Goal: Transaction & Acquisition: Subscribe to service/newsletter

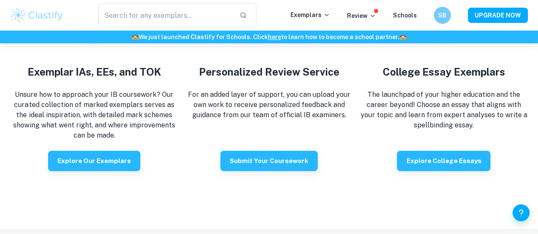
scroll to position [1483, 0]
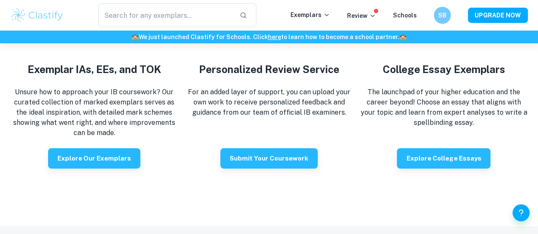
click at [103, 158] on div "Exemplar IAs, EEs, and TOK Unsure how to approach your IB coursework? Our curat…" at bounding box center [94, 92] width 168 height 153
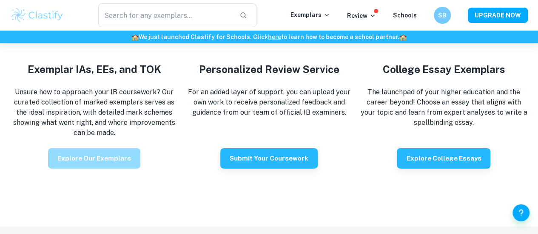
click at [98, 169] on button "Explore our exemplars" at bounding box center [94, 158] width 92 height 20
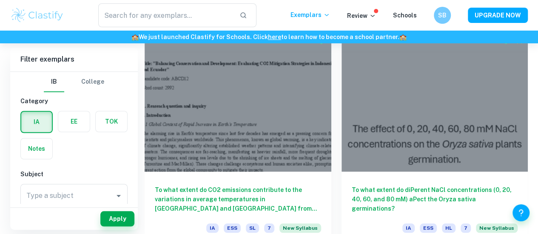
scroll to position [255, 0]
click at [74, 121] on label "button" at bounding box center [73, 121] width 31 height 20
click at [0, 0] on input "radio" at bounding box center [0, 0] width 0 height 0
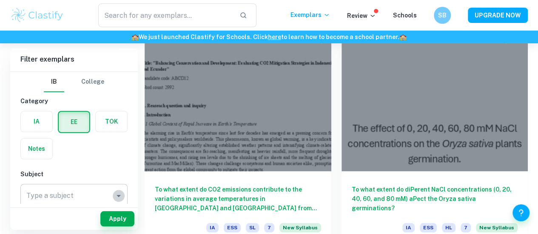
click at [117, 197] on icon "Open" at bounding box center [119, 196] width 10 height 10
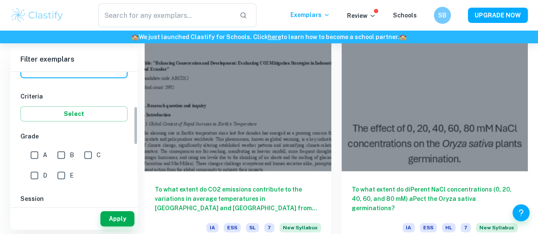
scroll to position [117, 0]
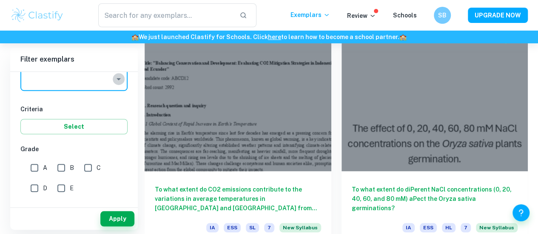
click at [120, 80] on icon "Open" at bounding box center [119, 79] width 10 height 10
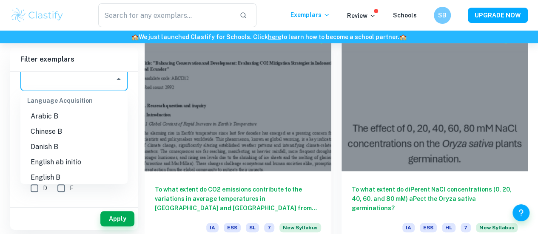
scroll to position [464, 0]
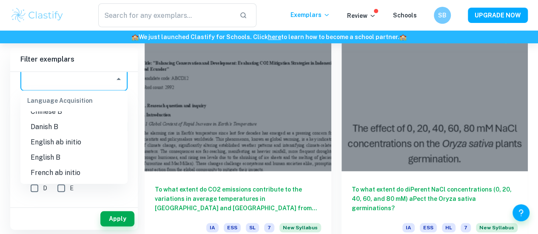
click at [54, 159] on li "English B" at bounding box center [73, 157] width 107 height 15
type input "English B"
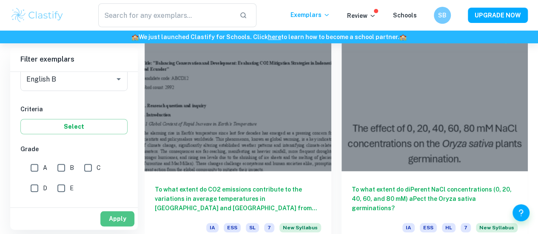
click at [110, 219] on button "Apply" at bounding box center [117, 218] width 34 height 15
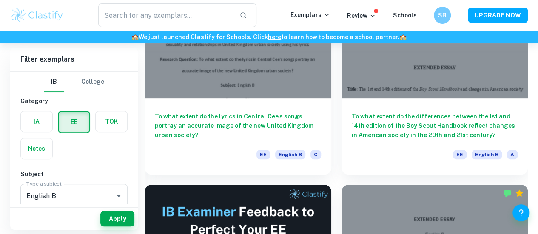
scroll to position [65, 0]
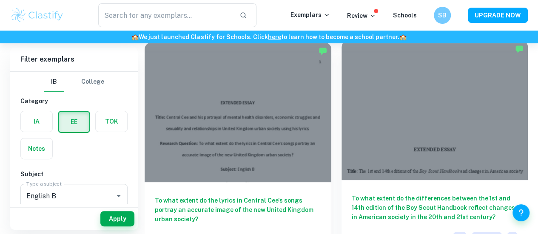
click at [341, 180] on div "To what extent do the differences between the 1st and 14th edition of the Boy S…" at bounding box center [434, 218] width 187 height 77
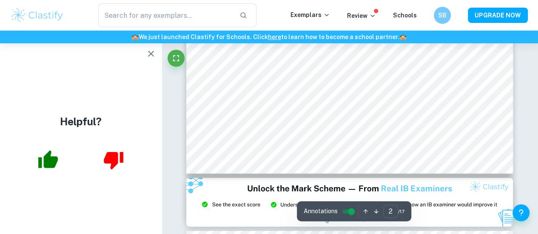
scroll to position [571, 0]
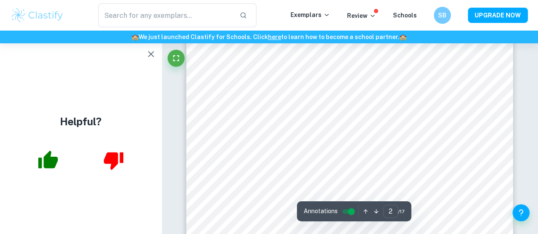
type input "1"
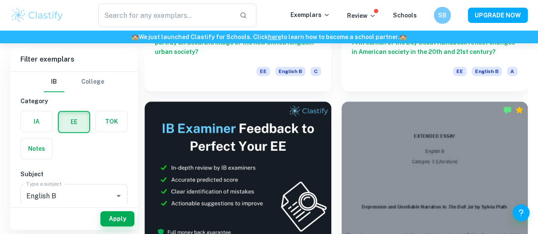
scroll to position [236, 0]
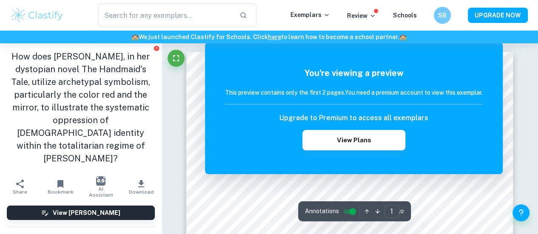
click at [342, 159] on div "You're viewing a preview This preview contains only the first 2 pages. You need…" at bounding box center [354, 109] width 298 height 132
click at [346, 208] on input "controlled" at bounding box center [352, 212] width 31 height 10
click at [348, 208] on input "controlled" at bounding box center [345, 212] width 31 height 10
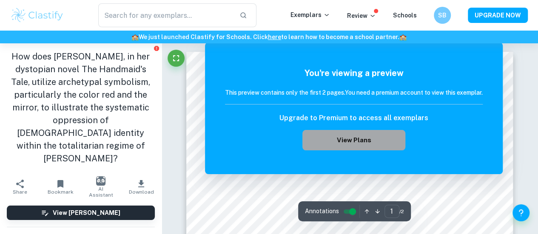
click at [353, 138] on button "View Plans" at bounding box center [353, 140] width 103 height 20
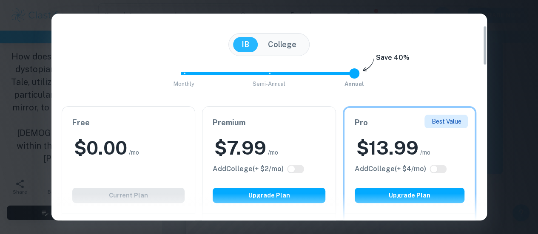
scroll to position [64, 0]
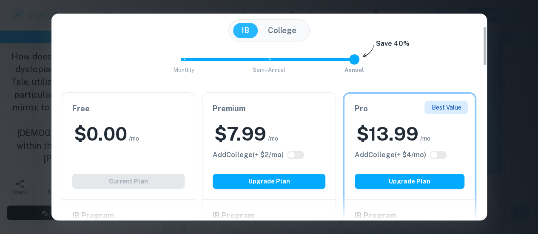
click at [107, 132] on h2 "$ 0.00" at bounding box center [100, 134] width 53 height 25
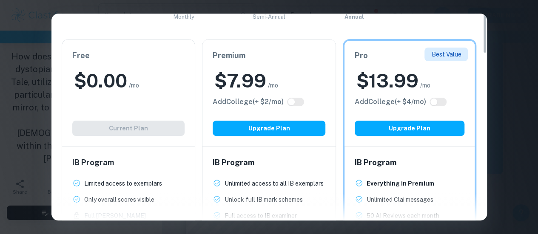
scroll to position [0, 0]
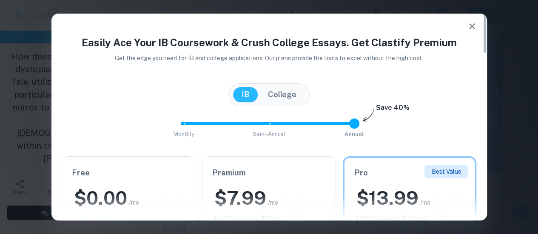
click at [353, 124] on span at bounding box center [354, 124] width 10 height 10
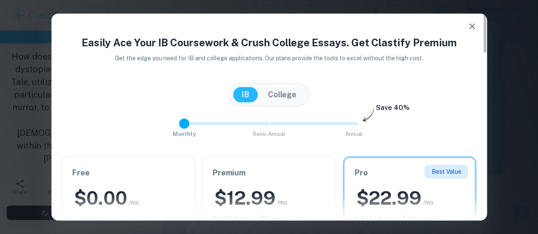
drag, startPoint x: 350, startPoint y: 127, endPoint x: 198, endPoint y: 125, distance: 151.8
click at [198, 125] on span "Monthly Semi-Annual Annual" at bounding box center [269, 124] width 170 height 14
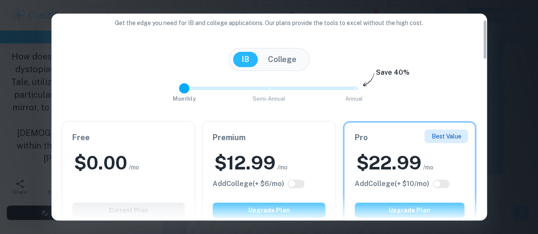
scroll to position [30, 0]
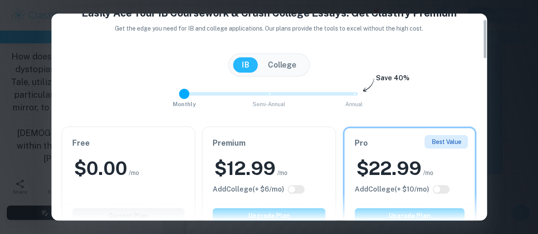
type input "2"
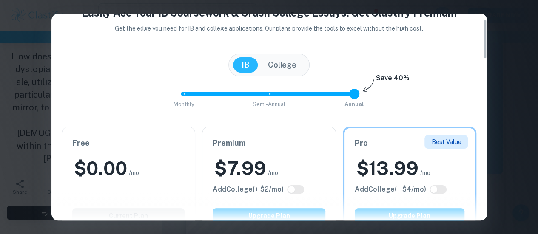
drag, startPoint x: 185, startPoint y: 92, endPoint x: 356, endPoint y: 104, distance: 171.8
click at [354, 101] on span "Monthly Semi-Annual Annual" at bounding box center [269, 94] width 170 height 14
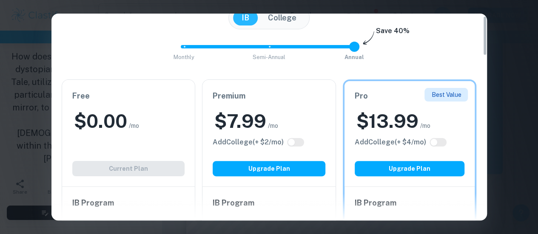
scroll to position [0, 0]
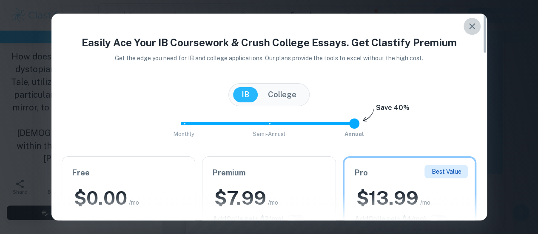
click at [472, 32] on button "button" at bounding box center [471, 26] width 17 height 17
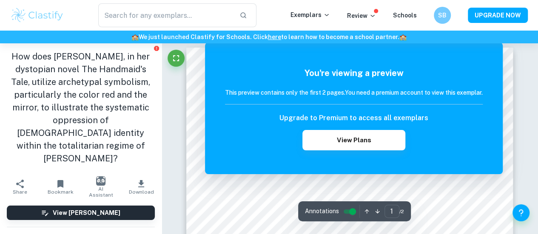
scroll to position [1, 0]
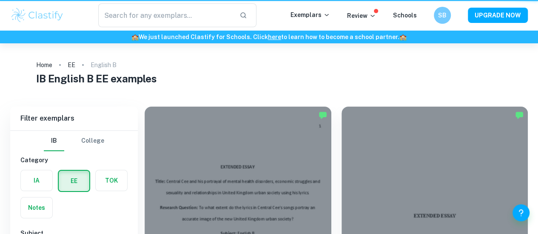
scroll to position [236, 0]
